Goal: Task Accomplishment & Management: Complete application form

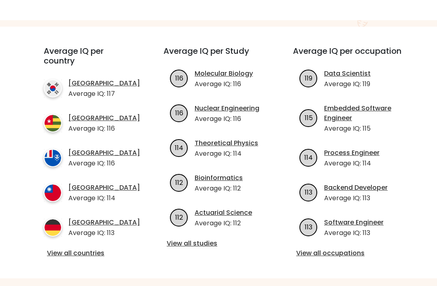
scroll to position [267, 0]
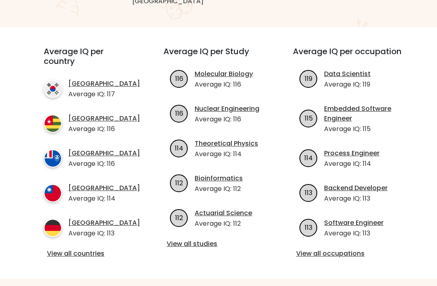
click at [94, 252] on link "View all countries" at bounding box center [89, 254] width 84 height 10
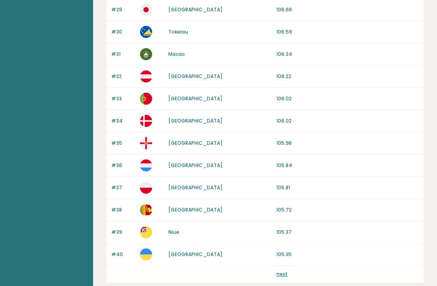
scroll to position [749, 0]
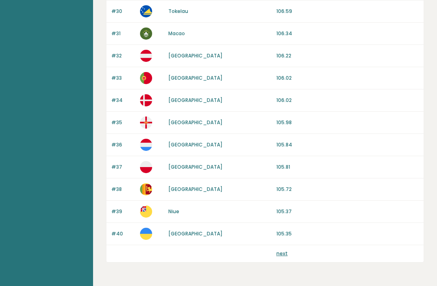
click at [285, 253] on link "next" at bounding box center [282, 253] width 11 height 7
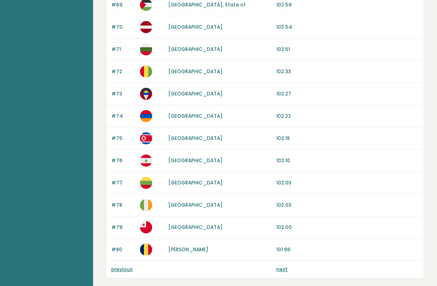
scroll to position [749, 0]
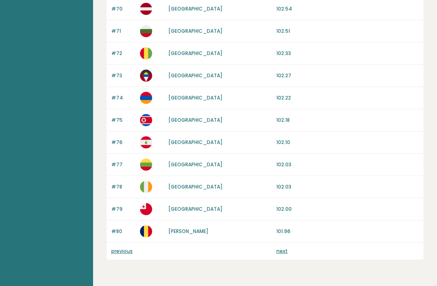
click at [282, 252] on link "next" at bounding box center [282, 251] width 11 height 7
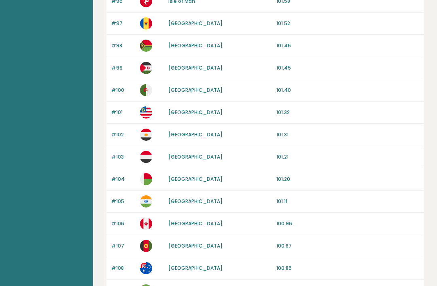
scroll to position [443, 0]
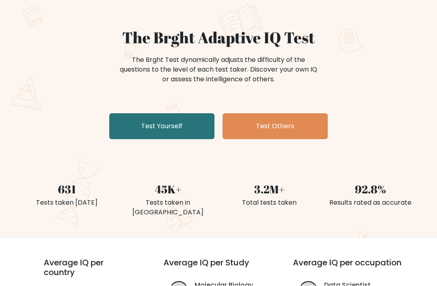
scroll to position [56, 0]
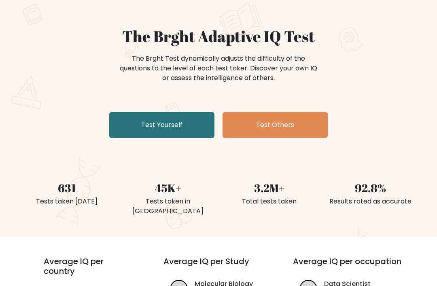
click at [185, 127] on link "Test Yourself" at bounding box center [161, 126] width 105 height 26
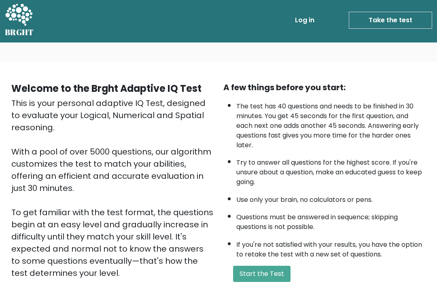
scroll to position [4, 0]
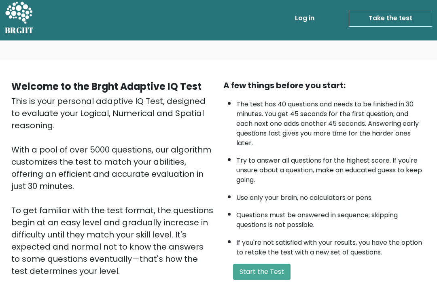
click at [282, 264] on button "Start the Test" at bounding box center [262, 272] width 58 height 16
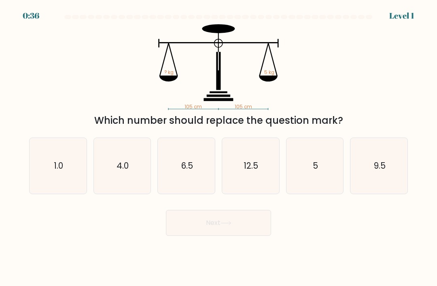
click at [314, 155] on icon "5" at bounding box center [315, 166] width 56 height 56
click at [219, 147] on input "e. 5" at bounding box center [219, 145] width 0 height 4
radio input "true"
click at [250, 234] on button "Next" at bounding box center [218, 223] width 105 height 26
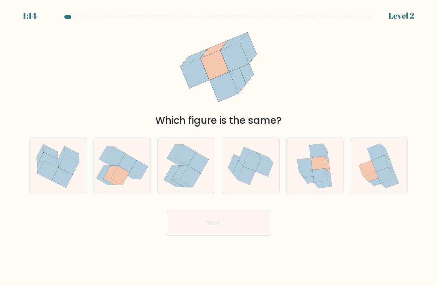
click at [322, 156] on icon at bounding box center [317, 151] width 15 height 14
click at [219, 147] on input "e." at bounding box center [219, 145] width 0 height 4
radio input "true"
click at [250, 225] on button "Next" at bounding box center [218, 223] width 105 height 26
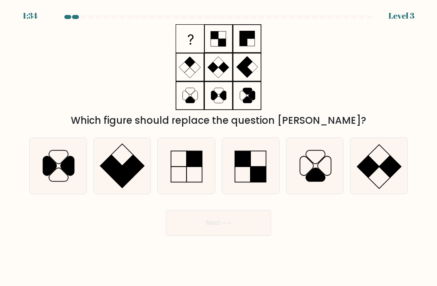
click at [184, 178] on icon at bounding box center [187, 166] width 56 height 56
click at [219, 147] on input "c." at bounding box center [219, 145] width 0 height 4
radio input "true"
click at [232, 236] on button "Next" at bounding box center [218, 223] width 105 height 26
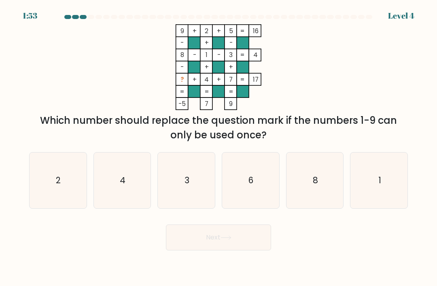
click at [251, 183] on text "6" at bounding box center [251, 181] width 5 height 12
click at [219, 147] on input "d. 6" at bounding box center [219, 145] width 0 height 4
radio input "true"
click at [260, 247] on button "Next" at bounding box center [218, 238] width 105 height 26
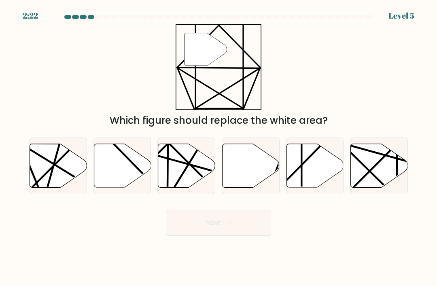
click at [327, 185] on icon at bounding box center [315, 166] width 57 height 44
click at [219, 147] on input "e." at bounding box center [219, 145] width 0 height 4
radio input "true"
click at [239, 229] on button "Next" at bounding box center [218, 223] width 105 height 26
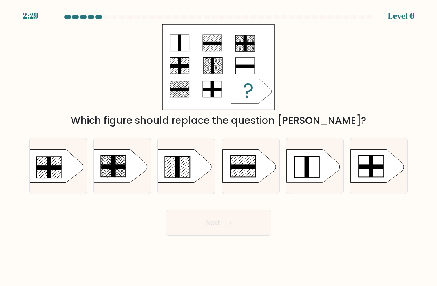
click at [257, 178] on icon at bounding box center [248, 165] width 53 height 33
click at [219, 147] on input "d." at bounding box center [219, 145] width 0 height 4
radio input "true"
click at [226, 236] on button "Next" at bounding box center [218, 223] width 105 height 26
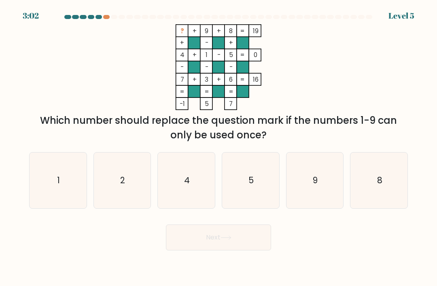
click at [120, 192] on icon "2" at bounding box center [122, 181] width 56 height 56
click at [219, 147] on input "b. 2" at bounding box center [219, 145] width 0 height 4
radio input "true"
click at [202, 245] on button "Next" at bounding box center [218, 238] width 105 height 26
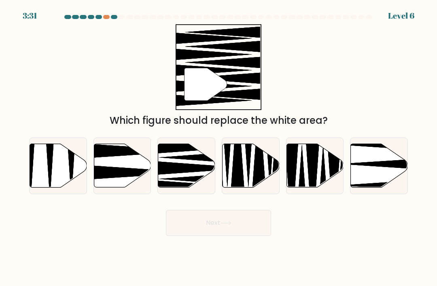
click at [375, 175] on icon at bounding box center [379, 166] width 57 height 44
click at [219, 147] on input "f." at bounding box center [219, 145] width 0 height 4
radio input "true"
click at [242, 221] on button "Next" at bounding box center [218, 223] width 105 height 26
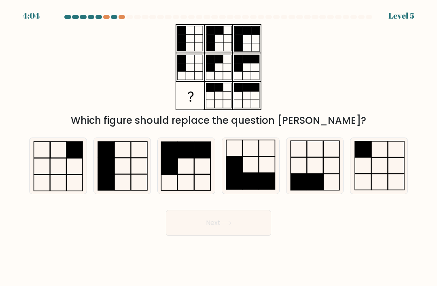
click at [378, 161] on icon at bounding box center [380, 166] width 56 height 56
click at [219, 147] on input "f." at bounding box center [219, 145] width 0 height 4
radio input "true"
click at [79, 180] on icon at bounding box center [58, 166] width 56 height 56
click at [219, 147] on input "a." at bounding box center [219, 145] width 0 height 4
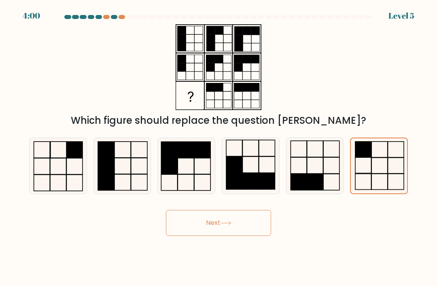
radio input "true"
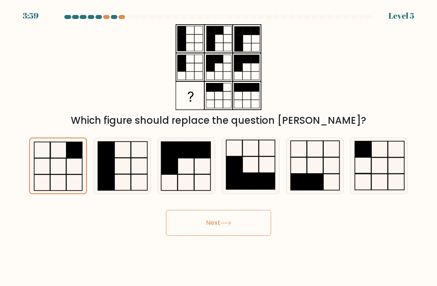
click at [236, 218] on button "Next" at bounding box center [218, 223] width 105 height 26
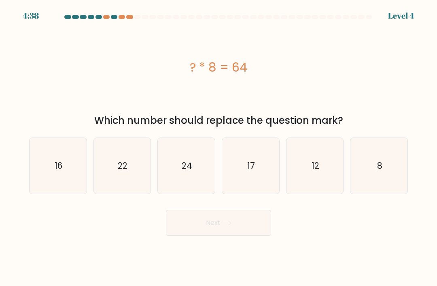
click at [385, 136] on form "a. 8" at bounding box center [218, 125] width 437 height 221
click at [399, 177] on icon "8" at bounding box center [380, 166] width 56 height 56
click at [219, 147] on input "f. 8" at bounding box center [219, 145] width 0 height 4
radio input "true"
click at [124, 26] on div "? * 8 = 64" at bounding box center [218, 67] width 379 height 86
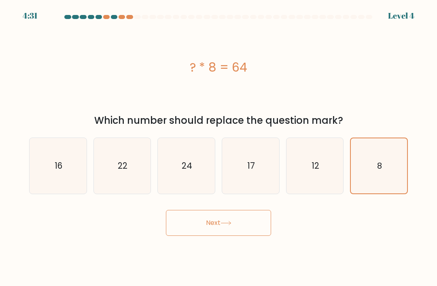
click at [102, 30] on div "? * 8 = 64" at bounding box center [218, 67] width 379 height 86
click at [212, 211] on button "Next" at bounding box center [218, 223] width 105 height 26
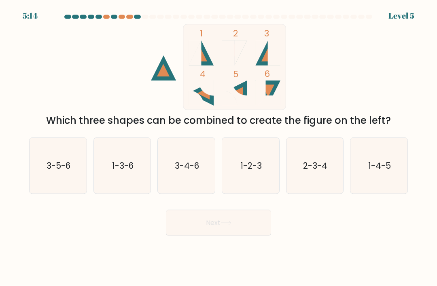
scroll to position [0, 0]
click at [259, 172] on text "1-2-3" at bounding box center [251, 166] width 21 height 12
click at [219, 147] on input "d. 1-2-3" at bounding box center [219, 145] width 0 height 4
radio input "true"
click at [199, 236] on button "Next" at bounding box center [218, 223] width 105 height 26
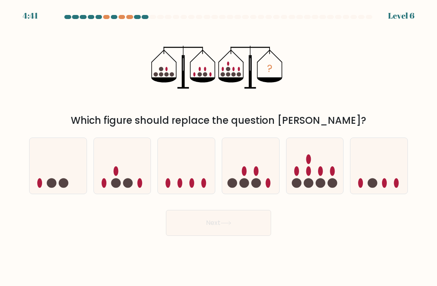
click at [306, 180] on icon at bounding box center [315, 166] width 57 height 47
click at [219, 147] on input "e." at bounding box center [219, 145] width 0 height 4
radio input "true"
click at [206, 224] on button "Next" at bounding box center [218, 223] width 105 height 26
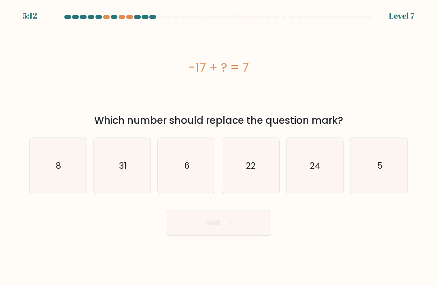
click at [307, 183] on icon "24" at bounding box center [315, 166] width 56 height 56
click at [219, 147] on input "e. 24" at bounding box center [219, 145] width 0 height 4
radio input "true"
click at [223, 226] on icon at bounding box center [226, 223] width 11 height 4
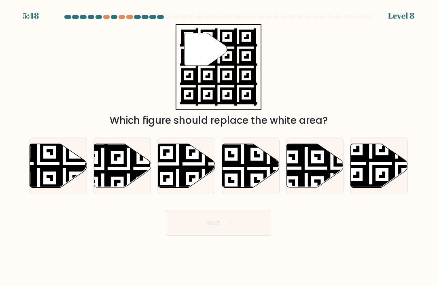
click at [173, 187] on icon at bounding box center [186, 166] width 57 height 44
click at [219, 147] on input "c." at bounding box center [219, 145] width 0 height 4
radio input "true"
click at [231, 182] on icon at bounding box center [251, 166] width 57 height 44
click at [219, 147] on input "d." at bounding box center [219, 145] width 0 height 4
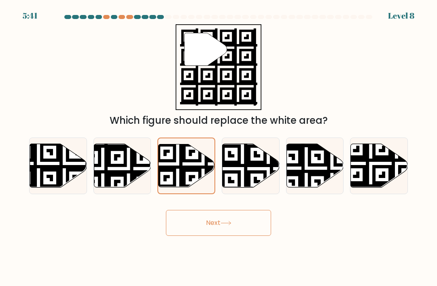
radio input "true"
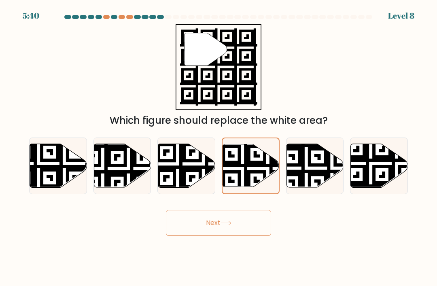
click at [377, 181] on icon at bounding box center [379, 166] width 57 height 44
click at [219, 147] on input "f." at bounding box center [219, 145] width 0 height 4
radio input "true"
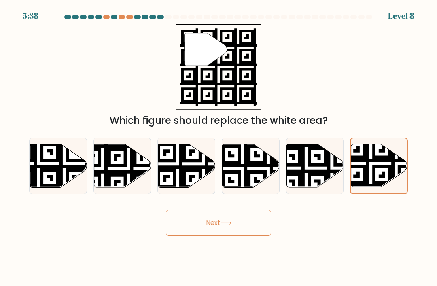
click at [200, 235] on button "Next" at bounding box center [218, 223] width 105 height 26
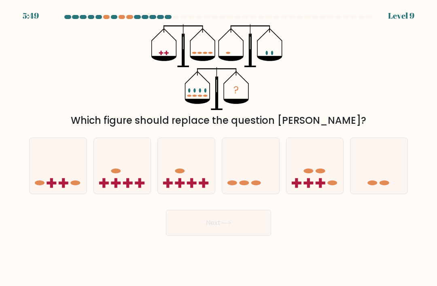
click at [43, 171] on icon at bounding box center [58, 166] width 57 height 47
click at [219, 147] on input "a." at bounding box center [219, 145] width 0 height 4
radio input "true"
click at [254, 229] on button "Next" at bounding box center [218, 223] width 105 height 26
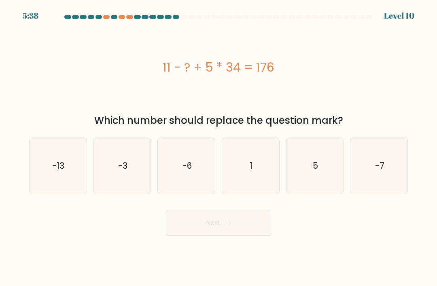
click at [411, 82] on div "11 - ? + 5 * 34 = 176 Which number should replace the question mark?" at bounding box center [218, 76] width 389 height 104
click at [320, 184] on icon "5" at bounding box center [315, 166] width 56 height 56
click at [219, 147] on input "e. 5" at bounding box center [219, 145] width 0 height 4
radio input "true"
click at [248, 234] on button "Next" at bounding box center [218, 223] width 105 height 26
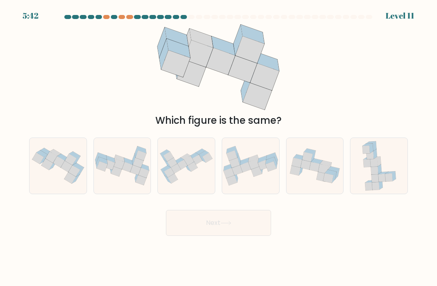
click at [314, 172] on icon at bounding box center [314, 167] width 11 height 10
click at [219, 147] on input "e." at bounding box center [219, 145] width 0 height 4
radio input "true"
click at [251, 236] on button "Next" at bounding box center [218, 223] width 105 height 26
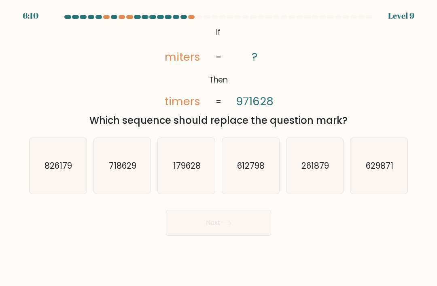
click at [195, 168] on text "179628" at bounding box center [187, 166] width 28 height 12
click at [219, 147] on input "c. 179628" at bounding box center [219, 145] width 0 height 4
radio input "true"
click at [203, 225] on button "Next" at bounding box center [218, 223] width 105 height 26
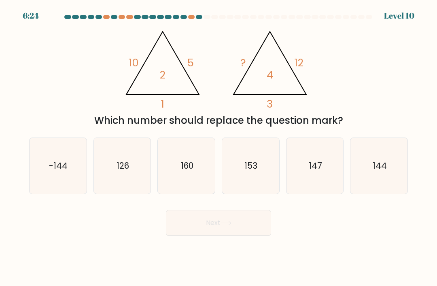
click at [385, 191] on icon "144" at bounding box center [380, 166] width 56 height 56
click at [219, 147] on input "f. 144" at bounding box center [219, 145] width 0 height 4
radio input "true"
click at [240, 235] on button "Next" at bounding box center [218, 223] width 105 height 26
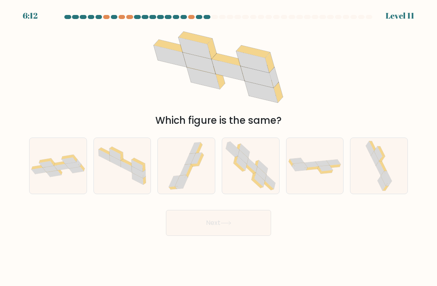
click at [47, 177] on icon at bounding box center [58, 166] width 57 height 22
click at [219, 147] on input "a." at bounding box center [219, 145] width 0 height 4
radio input "true"
click at [211, 236] on button "Next" at bounding box center [218, 223] width 105 height 26
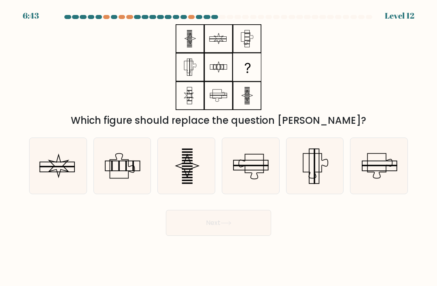
click at [259, 186] on icon at bounding box center [251, 166] width 56 height 56
click at [219, 147] on input "d." at bounding box center [219, 145] width 0 height 4
radio input "true"
click at [241, 231] on button "Next" at bounding box center [218, 223] width 105 height 26
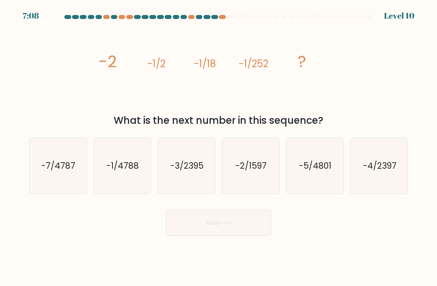
click at [108, 168] on text "-1/4788" at bounding box center [123, 166] width 32 height 12
click at [219, 147] on input "b. -1/4788" at bounding box center [219, 145] width 0 height 4
radio input "true"
click at [243, 236] on button "Next" at bounding box center [218, 223] width 105 height 26
click at [263, 226] on button "Next" at bounding box center [218, 223] width 105 height 26
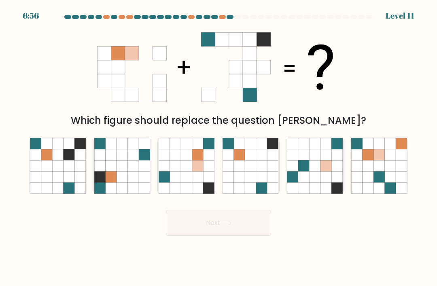
click at [369, 160] on icon at bounding box center [368, 154] width 11 height 11
click at [219, 147] on input "f." at bounding box center [219, 145] width 0 height 4
radio input "true"
click at [222, 236] on button "Next" at bounding box center [218, 223] width 105 height 26
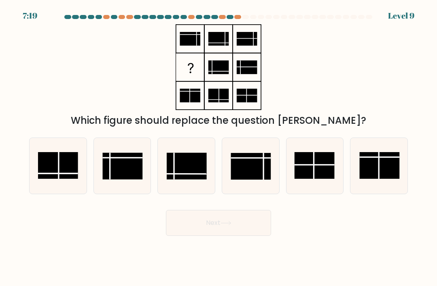
click at [124, 168] on rect at bounding box center [123, 166] width 40 height 27
click at [219, 147] on input "b." at bounding box center [219, 145] width 0 height 4
radio input "true"
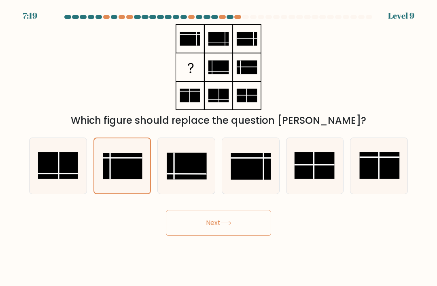
click at [254, 235] on button "Next" at bounding box center [218, 223] width 105 height 26
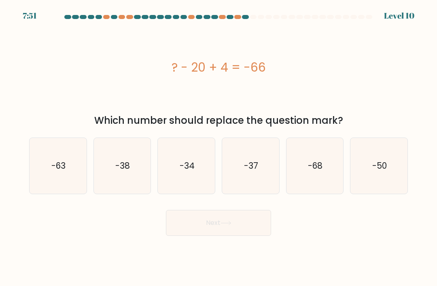
click at [392, 184] on icon "-50" at bounding box center [380, 166] width 56 height 56
click at [219, 147] on input "f. -50" at bounding box center [219, 145] width 0 height 4
radio input "true"
click at [316, 188] on icon "-68" at bounding box center [315, 166] width 56 height 56
click at [219, 147] on input "e. -68" at bounding box center [219, 145] width 0 height 4
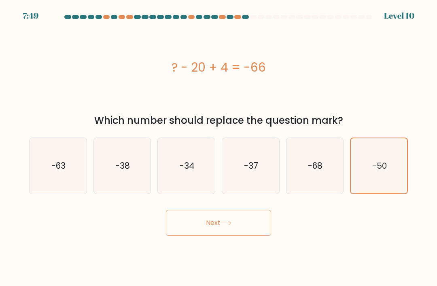
radio input "true"
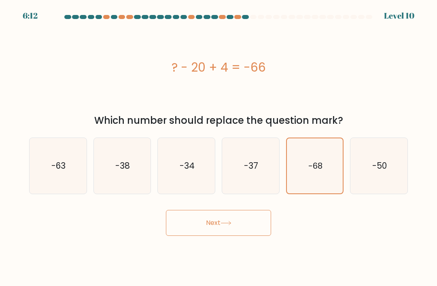
scroll to position [26, 0]
click at [19, 95] on form "a." at bounding box center [218, 125] width 437 height 221
click at [40, 58] on div "? - 20 + 4 = -66" at bounding box center [218, 67] width 379 height 18
click at [38, 70] on div "? - 20 + 4 = -66" at bounding box center [218, 67] width 379 height 86
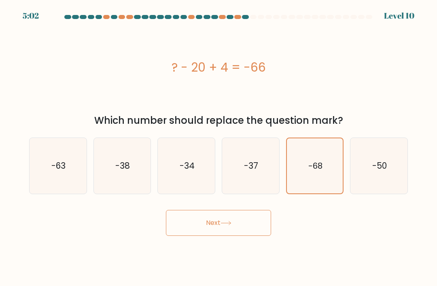
click at [377, 183] on icon "-50" at bounding box center [380, 166] width 56 height 56
click at [219, 147] on input "f. -50" at bounding box center [219, 145] width 0 height 4
radio input "true"
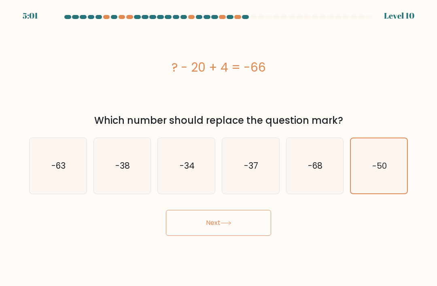
click at [264, 232] on button "Next" at bounding box center [218, 223] width 105 height 26
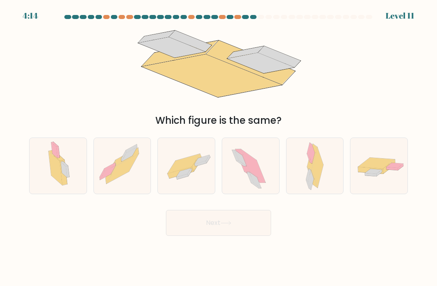
click at [202, 164] on icon at bounding box center [202, 159] width 15 height 9
click at [219, 147] on input "c." at bounding box center [219, 145] width 0 height 4
radio input "true"
click at [238, 218] on button "Next" at bounding box center [218, 223] width 105 height 26
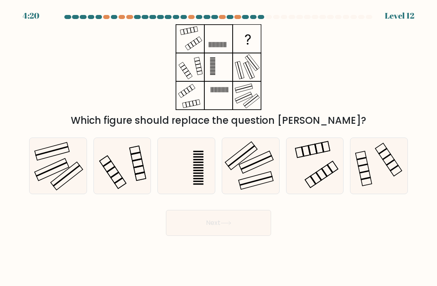
click at [246, 163] on icon at bounding box center [251, 166] width 56 height 56
click at [219, 147] on input "d." at bounding box center [219, 145] width 0 height 4
radio input "true"
click at [215, 232] on button "Next" at bounding box center [218, 223] width 105 height 26
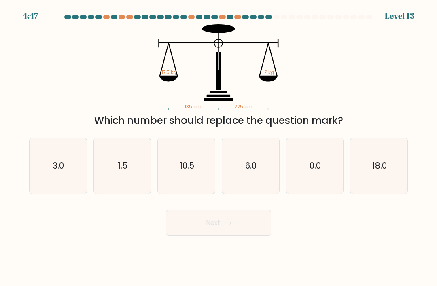
click at [389, 171] on icon "18.0" at bounding box center [380, 166] width 56 height 56
click at [219, 147] on input "f. 18.0" at bounding box center [219, 145] width 0 height 4
radio input "true"
click at [253, 219] on button "Next" at bounding box center [218, 223] width 105 height 26
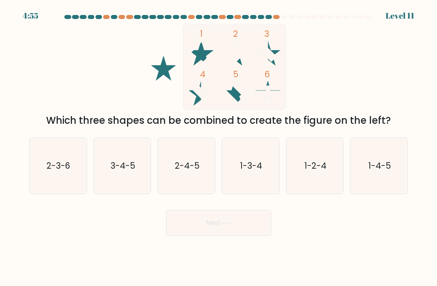
click at [117, 169] on text "3-4-5" at bounding box center [123, 166] width 25 height 12
click at [219, 147] on input "b. 3-4-5" at bounding box center [219, 145] width 0 height 4
radio input "true"
click at [260, 223] on button "Next" at bounding box center [218, 223] width 105 height 26
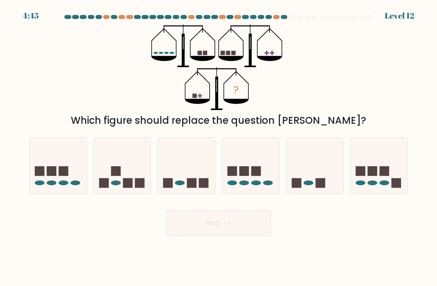
click at [117, 176] on rect at bounding box center [116, 171] width 10 height 10
click at [219, 147] on input "b." at bounding box center [219, 145] width 0 height 4
radio input "true"
click at [256, 228] on button "Next" at bounding box center [218, 223] width 105 height 26
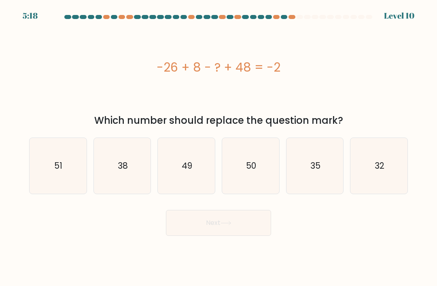
click at [149, 69] on div "-26 + 8 - ? + 48 = -2" at bounding box center [218, 67] width 379 height 18
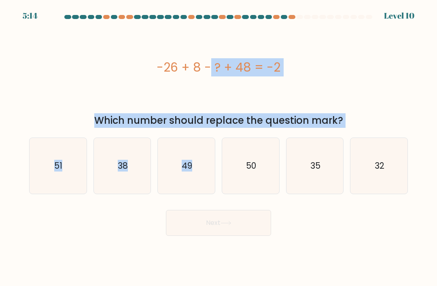
copy form "-26 + 8 - ? + 48 = -2 Which number should replace the question mark? a. 51 b. 3…"
click at [31, 54] on div "-26 + 8 - ? + 48 = -2" at bounding box center [218, 67] width 379 height 86
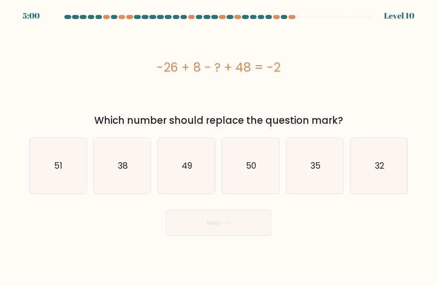
click at [389, 180] on icon "32" at bounding box center [380, 166] width 56 height 56
click at [219, 147] on input "f. 32" at bounding box center [219, 145] width 0 height 4
radio input "true"
click at [254, 231] on button "Next" at bounding box center [218, 223] width 105 height 26
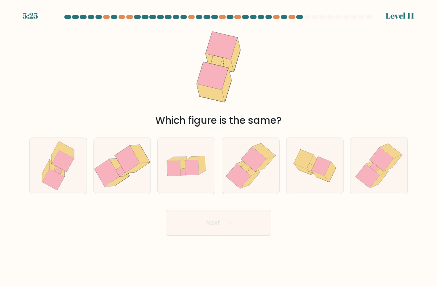
click at [260, 186] on icon at bounding box center [251, 166] width 55 height 56
click at [219, 147] on input "d." at bounding box center [219, 145] width 0 height 4
radio input "true"
click at [247, 231] on button "Next" at bounding box center [218, 223] width 105 height 26
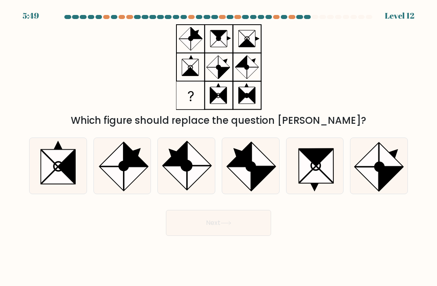
click at [113, 165] on icon at bounding box center [111, 154] width 23 height 23
click at [219, 147] on input "b." at bounding box center [219, 145] width 0 height 4
radio input "true"
click at [252, 222] on button "Next" at bounding box center [218, 223] width 105 height 26
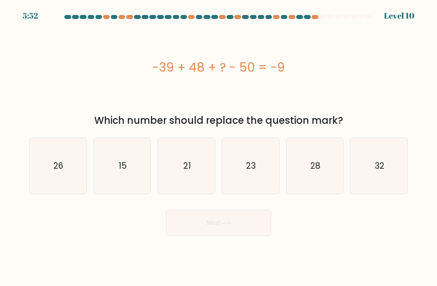
click at [302, 110] on div "-39 + 48 + ? - 50 = -9" at bounding box center [218, 67] width 379 height 86
click at [231, 107] on div "-39 + 48 + ? - 50 = -9" at bounding box center [218, 67] width 379 height 86
click at [260, 168] on icon "23" at bounding box center [251, 166] width 56 height 56
click at [219, 147] on input "d. 23" at bounding box center [219, 145] width 0 height 4
radio input "true"
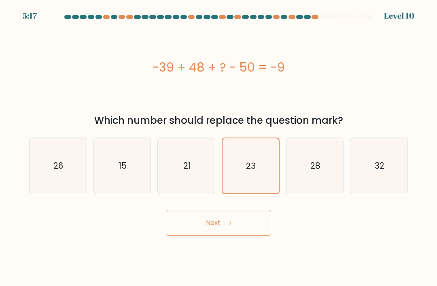
click at [245, 236] on button "Next" at bounding box center [218, 223] width 105 height 26
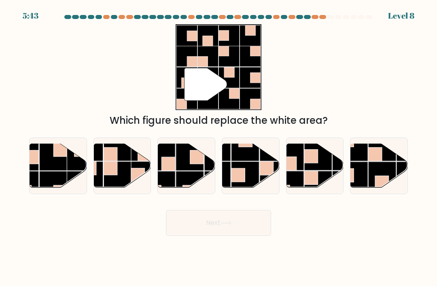
click at [43, 171] on rect at bounding box center [53, 157] width 28 height 28
click at [219, 147] on input "a." at bounding box center [219, 145] width 0 height 4
radio input "true"
click at [171, 190] on rect at bounding box center [162, 185] width 28 height 28
click at [219, 147] on input "c." at bounding box center [219, 145] width 0 height 4
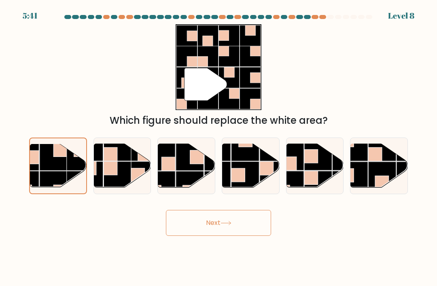
radio input "true"
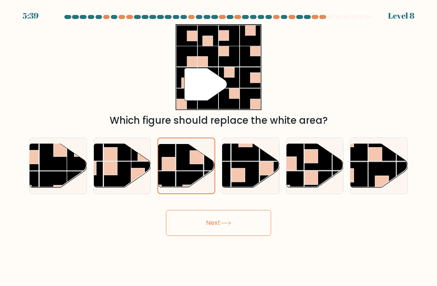
click at [32, 162] on rect at bounding box center [32, 158] width 14 height 14
click at [219, 147] on input "a." at bounding box center [219, 145] width 0 height 4
radio input "true"
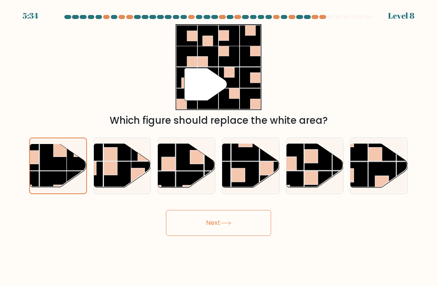
click at [315, 171] on rect at bounding box center [319, 157] width 28 height 28
click at [219, 147] on input "e." at bounding box center [219, 145] width 0 height 4
radio input "true"
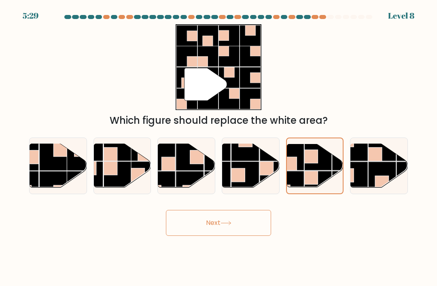
click at [250, 230] on button "Next" at bounding box center [218, 223] width 105 height 26
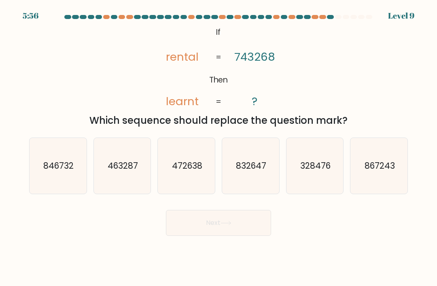
click at [46, 172] on text "846732" at bounding box center [58, 166] width 30 height 12
click at [219, 147] on input "a. 846732" at bounding box center [219, 145] width 0 height 4
radio input "true"
click at [220, 231] on button "Next" at bounding box center [218, 223] width 105 height 26
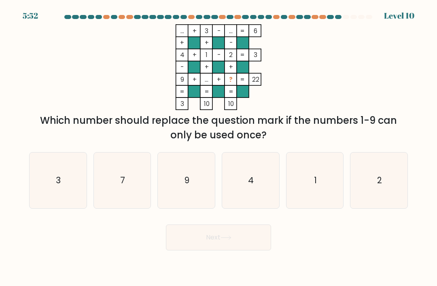
click at [55, 186] on icon "3" at bounding box center [58, 181] width 56 height 56
click at [219, 147] on input "a. 3" at bounding box center [219, 145] width 0 height 4
radio input "true"
click at [116, 186] on icon "7" at bounding box center [122, 181] width 56 height 56
click at [219, 147] on input "b. 7" at bounding box center [219, 145] width 0 height 4
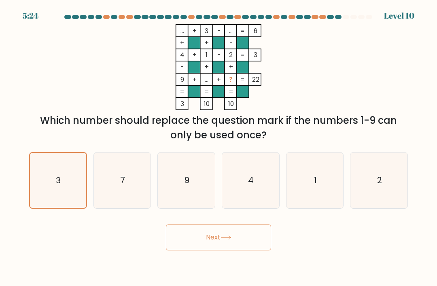
radio input "true"
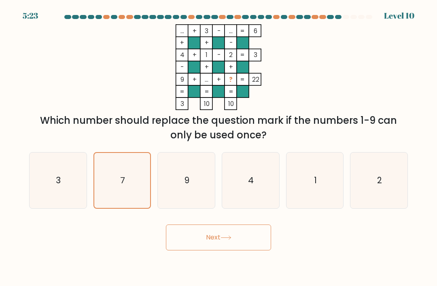
click at [226, 264] on body "5:23 Level 10" at bounding box center [218, 143] width 437 height 286
click at [234, 238] on button "Next" at bounding box center [218, 238] width 105 height 26
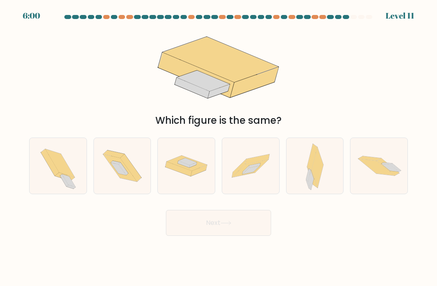
click at [306, 182] on icon at bounding box center [314, 166] width 17 height 56
click at [219, 147] on input "e." at bounding box center [219, 145] width 0 height 4
radio input "true"
click at [244, 236] on button "Next" at bounding box center [218, 223] width 105 height 26
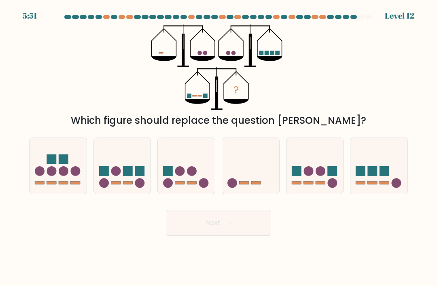
click at [260, 185] on icon at bounding box center [250, 166] width 57 height 47
click at [219, 147] on input "d." at bounding box center [219, 145] width 0 height 4
radio input "true"
click at [247, 231] on button "Next" at bounding box center [218, 223] width 105 height 26
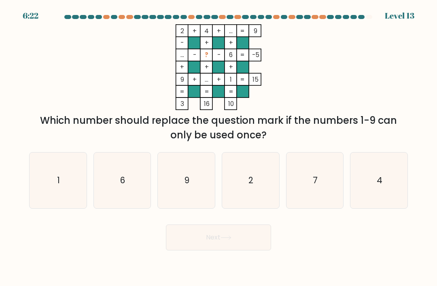
click at [329, 205] on icon "7" at bounding box center [315, 181] width 56 height 56
click at [219, 147] on input "e. 7" at bounding box center [219, 145] width 0 height 4
radio input "true"
click at [265, 247] on button "Next" at bounding box center [218, 238] width 105 height 26
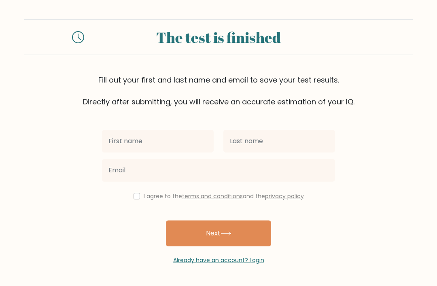
click at [112, 141] on input "text" at bounding box center [158, 141] width 112 height 23
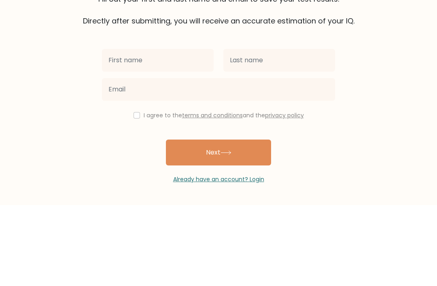
scroll to position [26, 0]
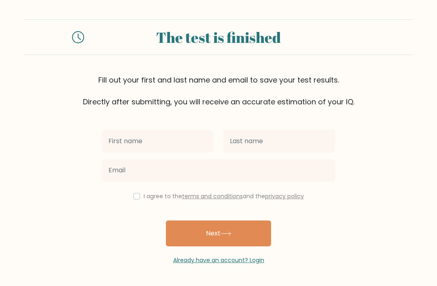
click at [100, 127] on div at bounding box center [158, 141] width 122 height 29
click at [98, 127] on div at bounding box center [158, 141] width 122 height 29
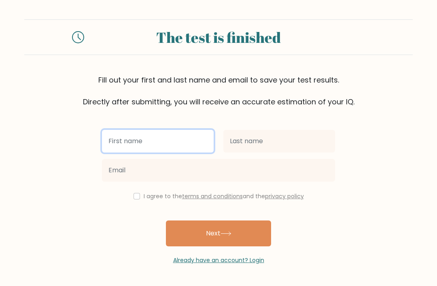
click at [124, 130] on input "text" at bounding box center [158, 141] width 112 height 23
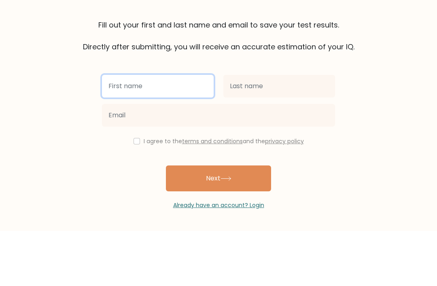
type input "Hamoodi"
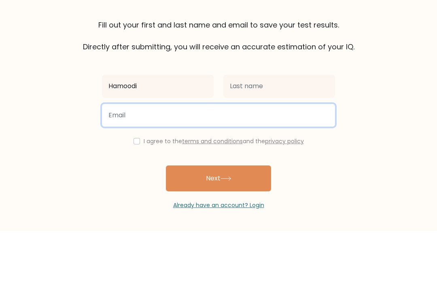
click at [112, 159] on input "email" at bounding box center [218, 170] width 233 height 23
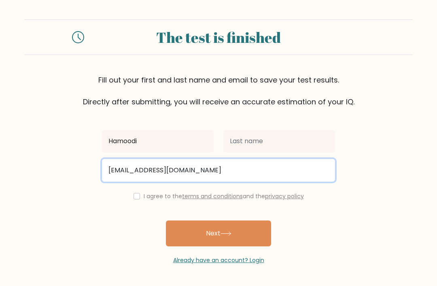
type input "mohamed.8.alrasheed@gmail.com"
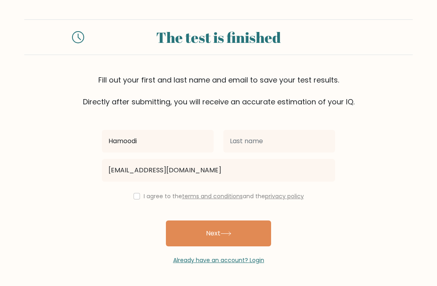
click at [264, 221] on button "Next" at bounding box center [218, 234] width 105 height 26
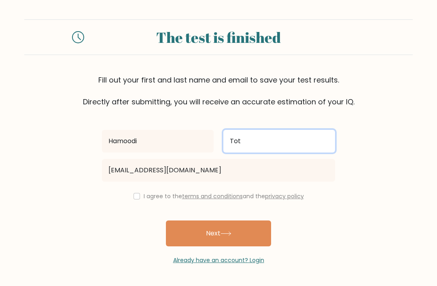
type input "Tot"
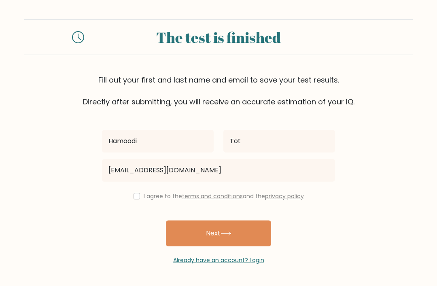
click at [260, 221] on button "Next" at bounding box center [218, 234] width 105 height 26
click at [134, 193] on input "checkbox" at bounding box center [137, 196] width 6 height 6
checkbox input "true"
click at [257, 221] on button "Next" at bounding box center [218, 234] width 105 height 26
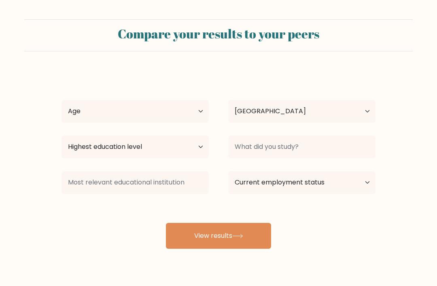
select select "EG"
click at [87, 100] on select "Age Under 18 years old 18-24 years old 25-34 years old 35-44 years old 45-54 ye…" at bounding box center [135, 111] width 147 height 23
select select "min_18"
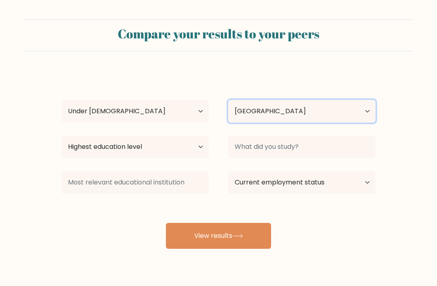
click at [335, 106] on select "Country Afghanistan Albania Algeria American Samoa Andorra Angola Anguilla Anta…" at bounding box center [301, 111] width 147 height 23
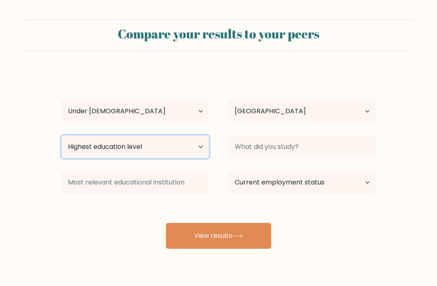
click at [100, 141] on select "Highest education level No schooling Primary Lower Secondary Upper Secondary Oc…" at bounding box center [135, 147] width 147 height 23
click at [81, 157] on select "Highest education level No schooling Primary Lower Secondary Upper Secondary Oc…" at bounding box center [135, 147] width 147 height 23
select select "primary"
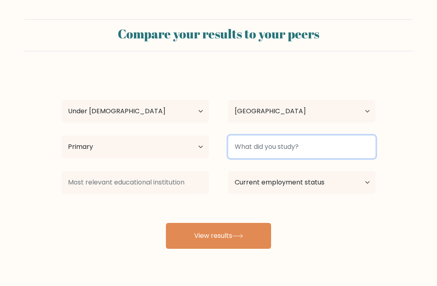
click at [284, 140] on input at bounding box center [301, 147] width 147 height 23
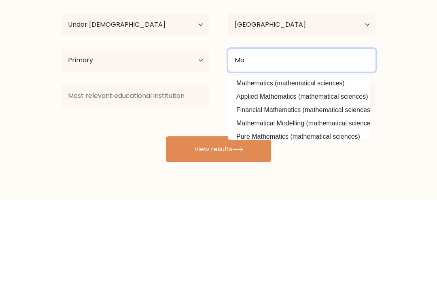
type input "M"
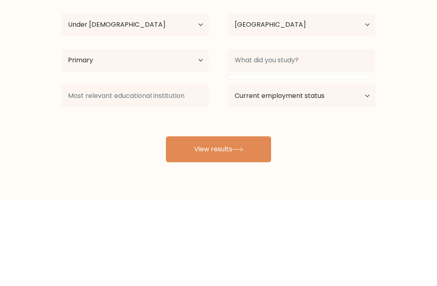
scroll to position [26, 0]
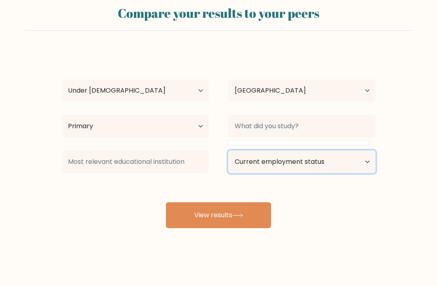
click at [358, 158] on select "Current employment status Employed Student Retired Other / prefer not to answer" at bounding box center [301, 162] width 147 height 23
select select "other"
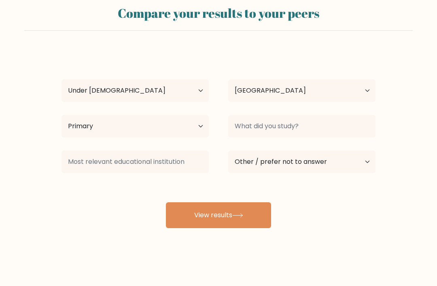
click at [261, 213] on button "View results" at bounding box center [218, 216] width 105 height 26
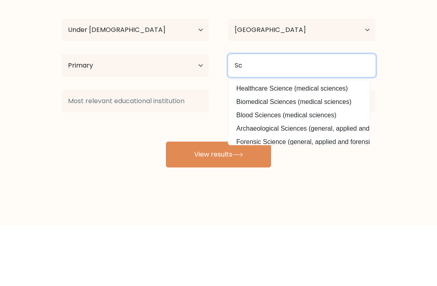
type input "S"
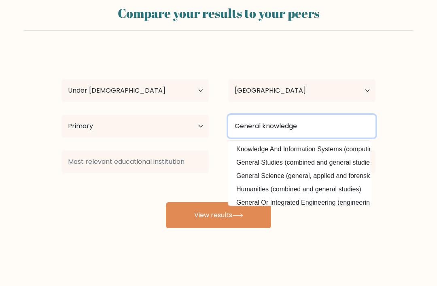
type input "General knowledge"
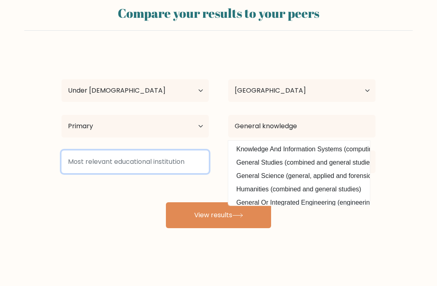
click at [85, 159] on input at bounding box center [135, 162] width 147 height 23
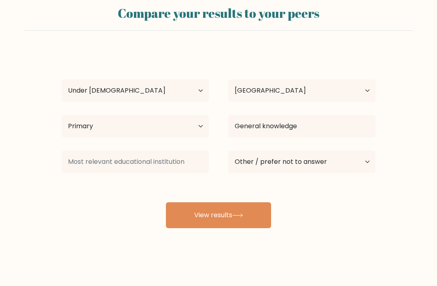
click at [252, 214] on button "View results" at bounding box center [218, 216] width 105 height 26
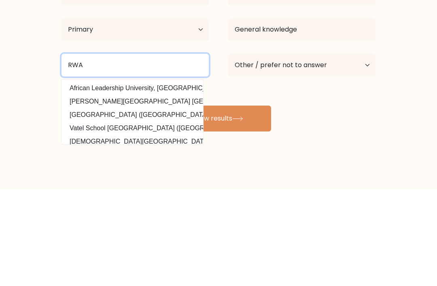
type input "RWA"
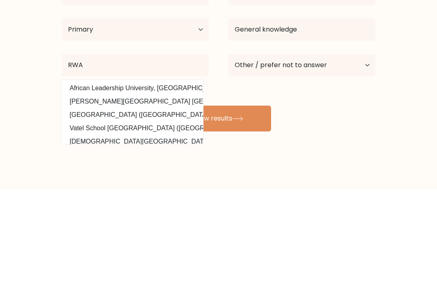
click at [216, 203] on button "View results" at bounding box center [218, 216] width 105 height 26
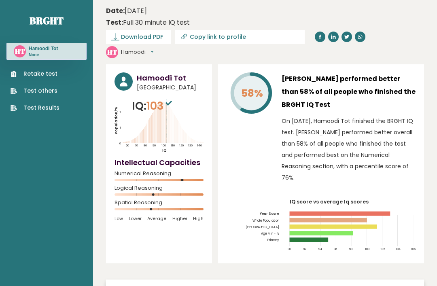
click at [168, 97] on sup at bounding box center [169, 102] width 11 height 11
click at [164, 98] on span "103" at bounding box center [161, 105] width 28 height 15
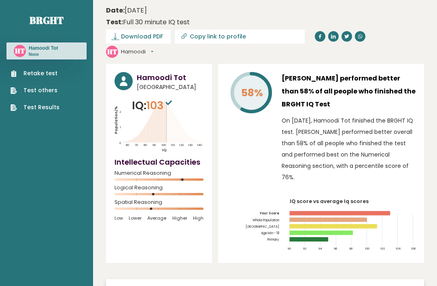
click at [371, 23] on div "Date: [DATE] Test: Full 30 minute IQ test" at bounding box center [259, 16] width 306 height 21
